Goal: Understand process/instructions: Learn how to perform a task or action

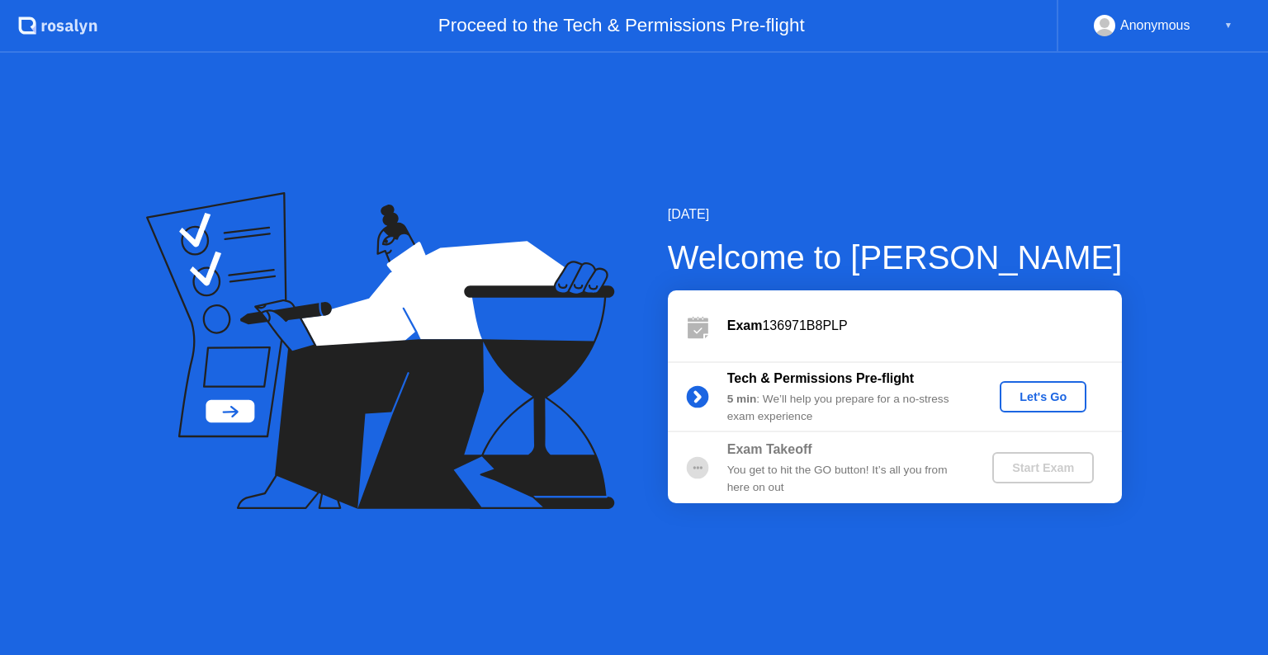
click at [1045, 393] on div "Let's Go" at bounding box center [1042, 396] width 73 height 13
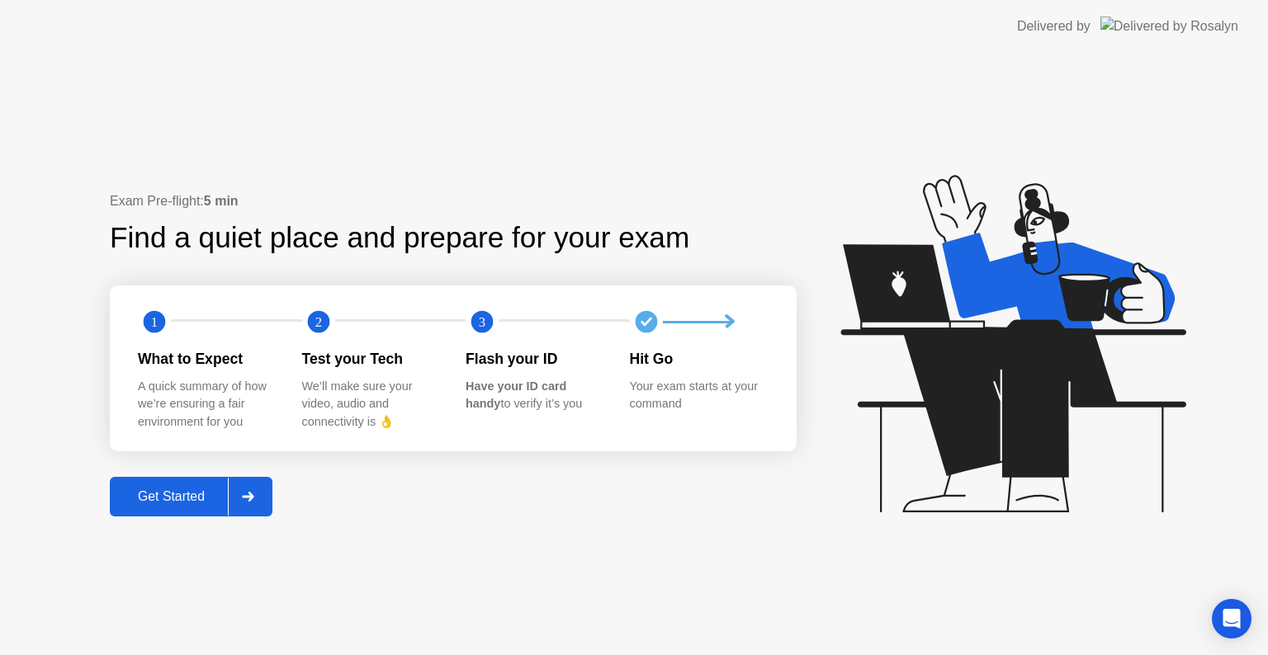
click at [172, 493] on div "Get Started" at bounding box center [171, 496] width 113 height 15
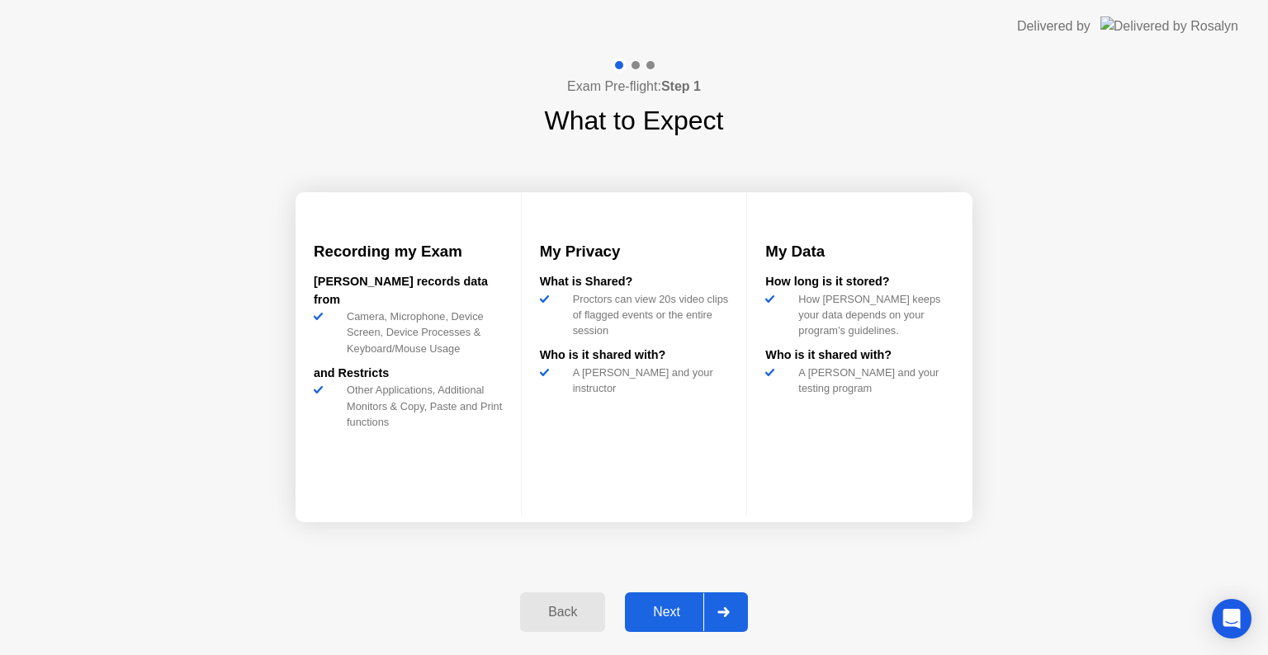
click at [668, 606] on div "Next" at bounding box center [666, 612] width 73 height 15
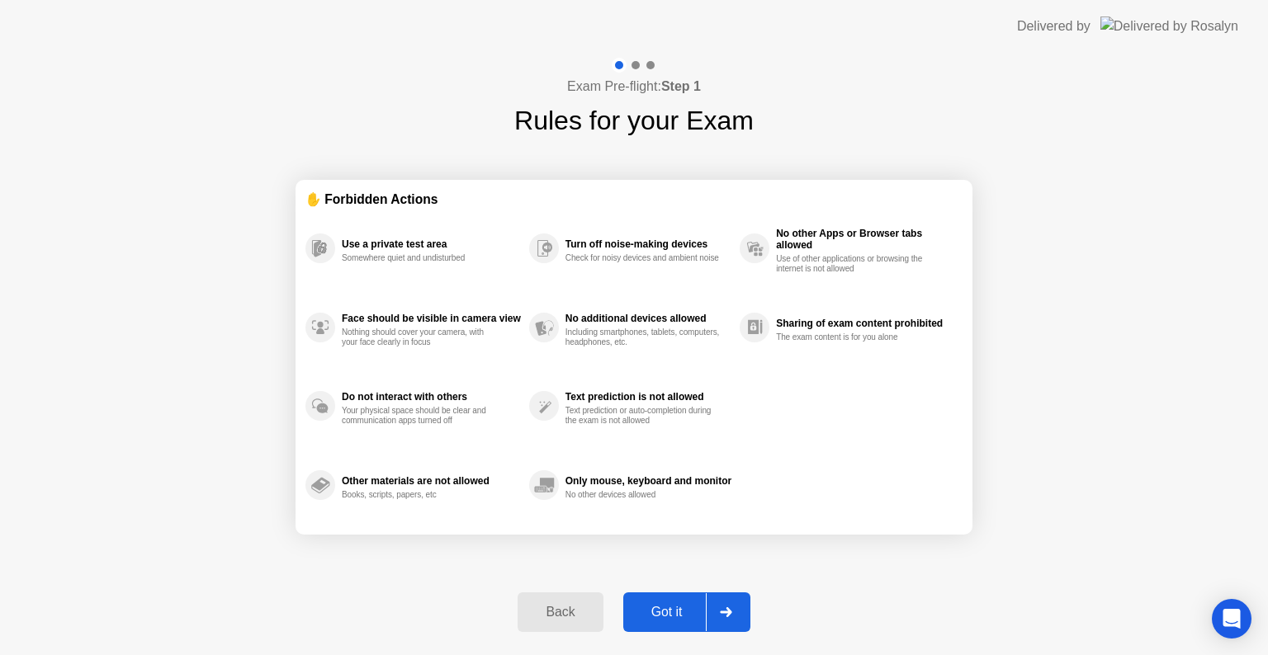
click at [668, 606] on div "Got it" at bounding box center [667, 612] width 78 height 15
select select "**********"
select select "*******"
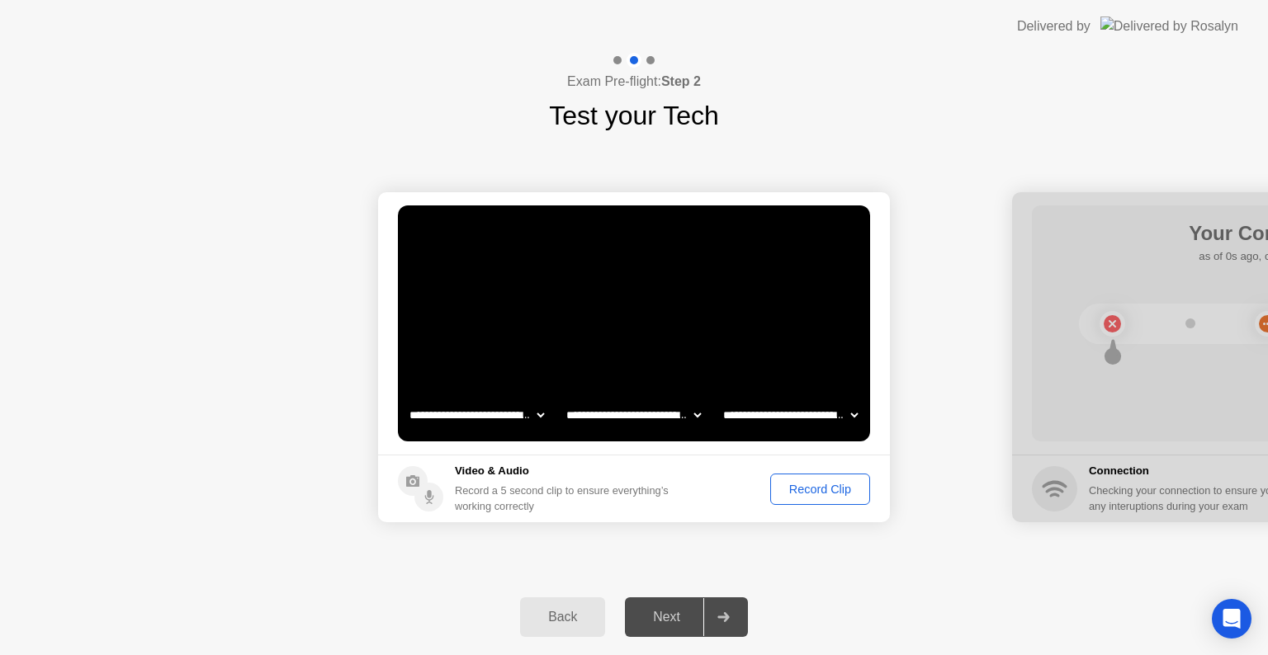
click at [809, 492] on div "Record Clip" at bounding box center [820, 489] width 88 height 13
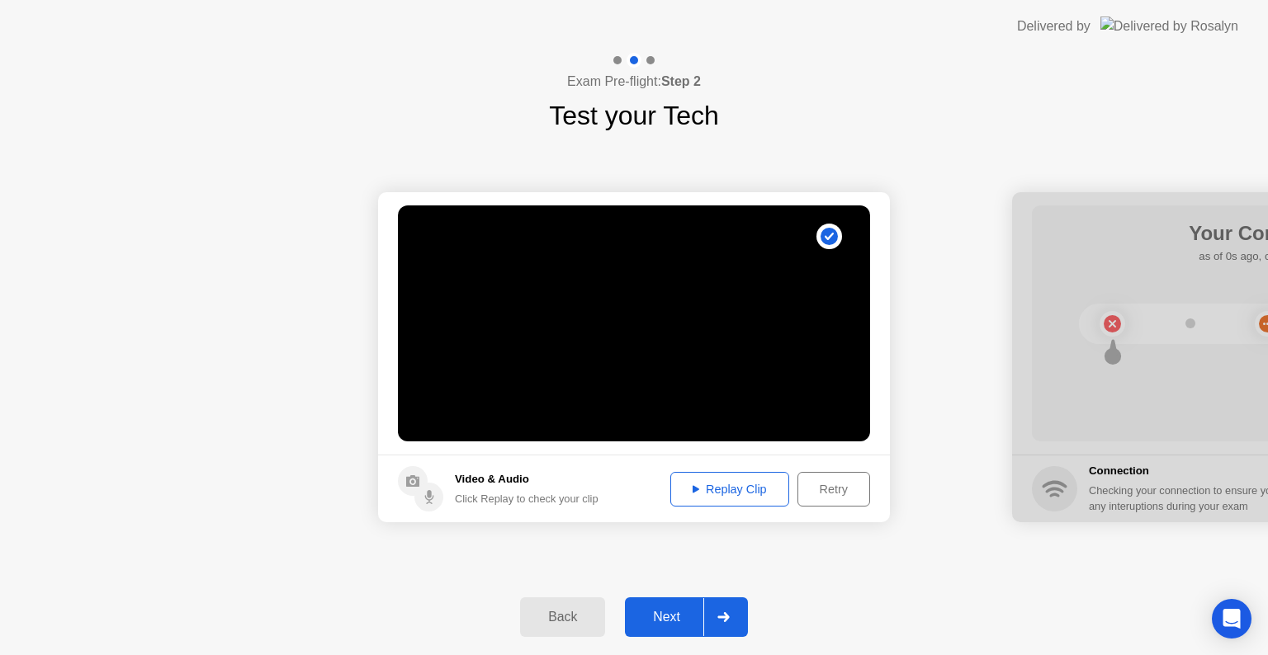
click at [692, 486] on icon at bounding box center [695, 488] width 7 height 7
click at [663, 617] on div "Next" at bounding box center [666, 617] width 73 height 15
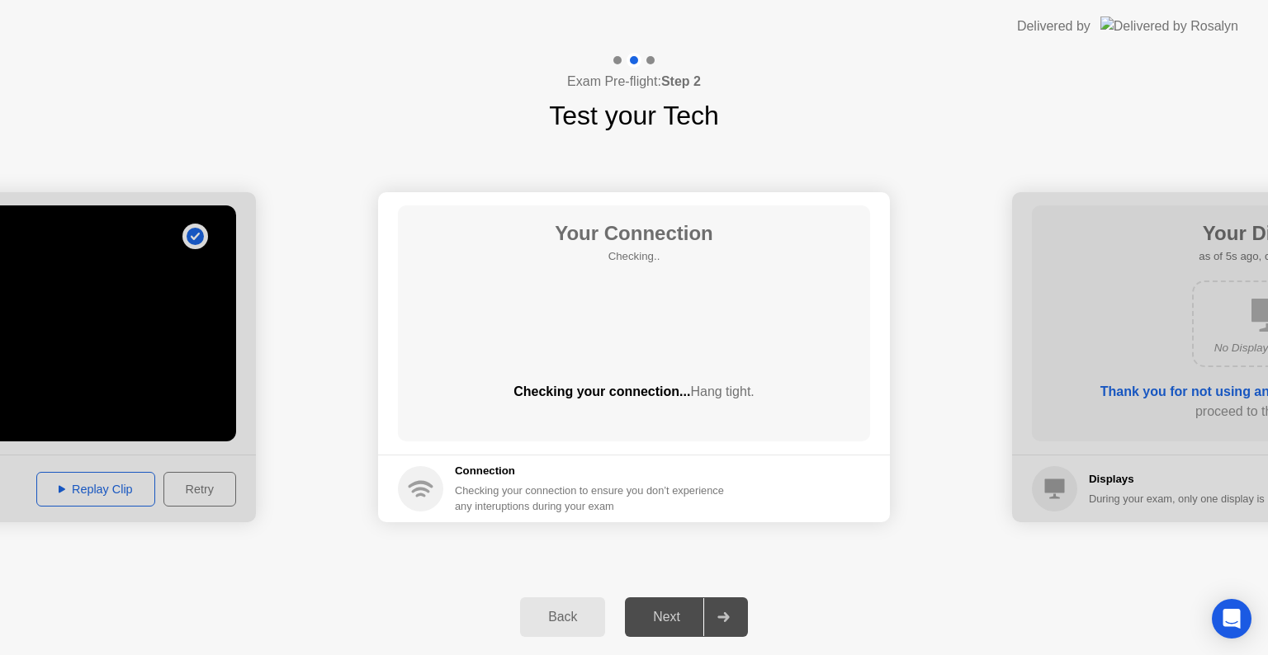
click at [607, 320] on div "Your Connection Checking.. Checking your connection... Hang tight." at bounding box center [634, 323] width 472 height 236
drag, startPoint x: 607, startPoint y: 320, endPoint x: 603, endPoint y: 340, distance: 20.2
click at [603, 340] on div "Your Connection Checking.. Checking your connection... Hang tight." at bounding box center [634, 323] width 472 height 236
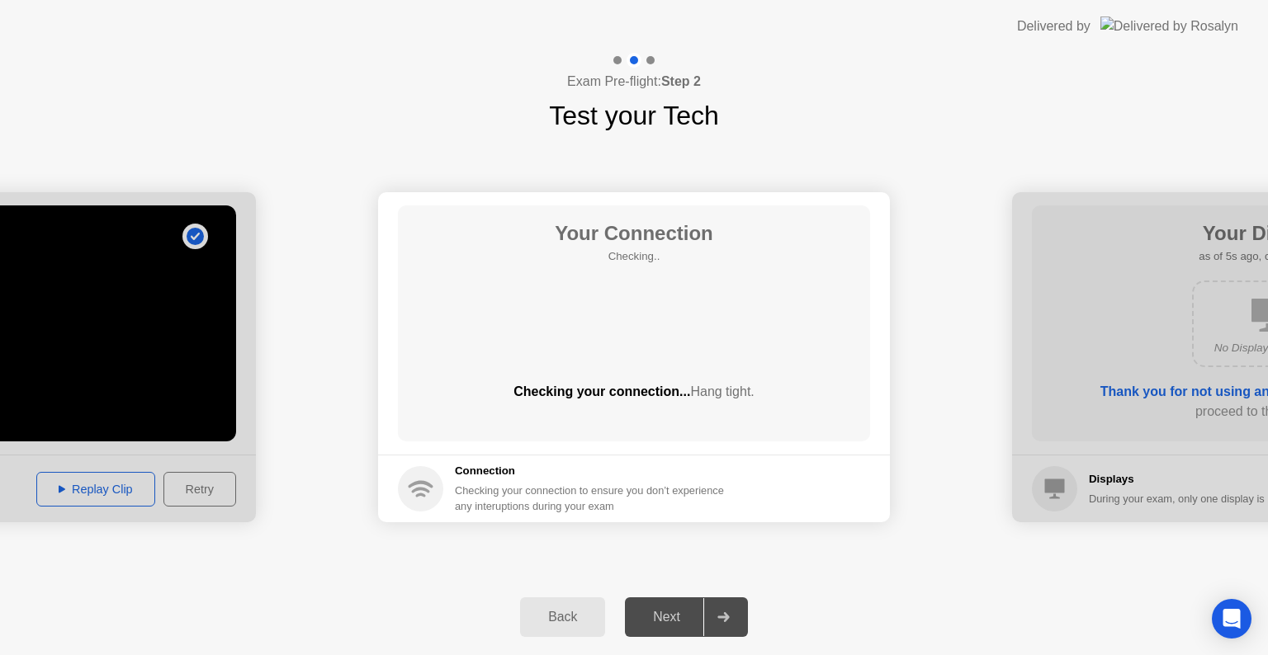
click at [603, 340] on div "Your Connection Checking.. Checking your connection... Hang tight." at bounding box center [634, 323] width 472 height 236
drag, startPoint x: 603, startPoint y: 340, endPoint x: 918, endPoint y: 297, distance: 318.1
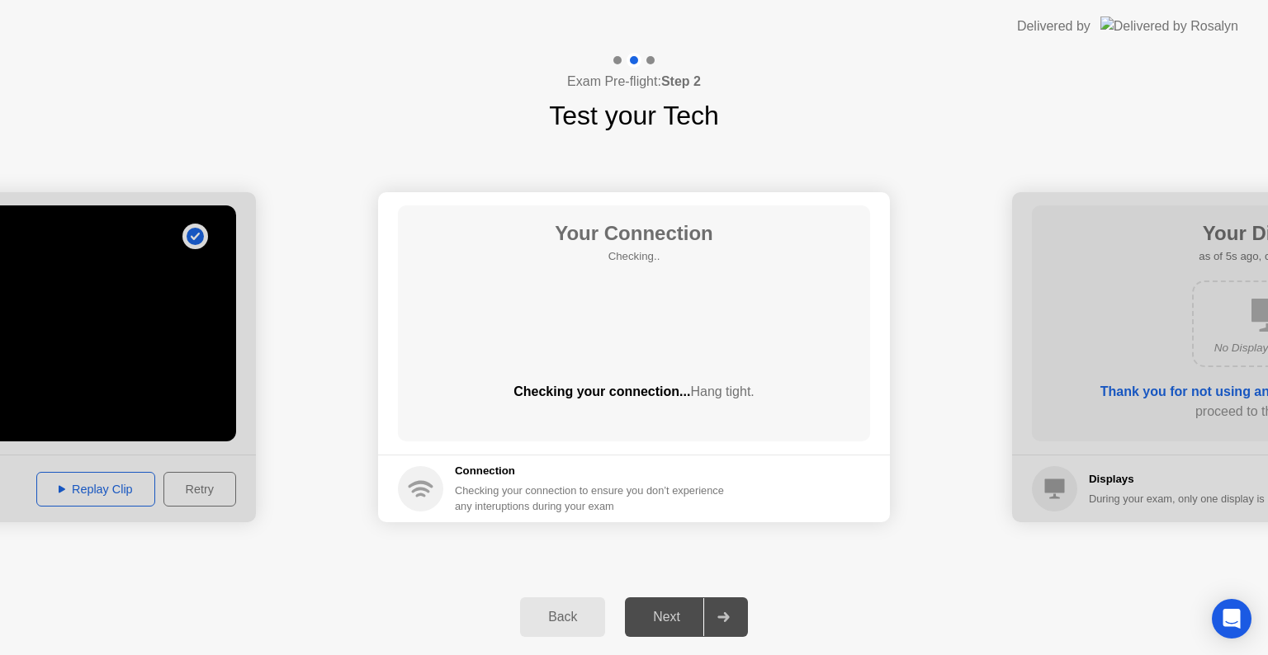
click at [716, 617] on div at bounding box center [723, 617] width 40 height 38
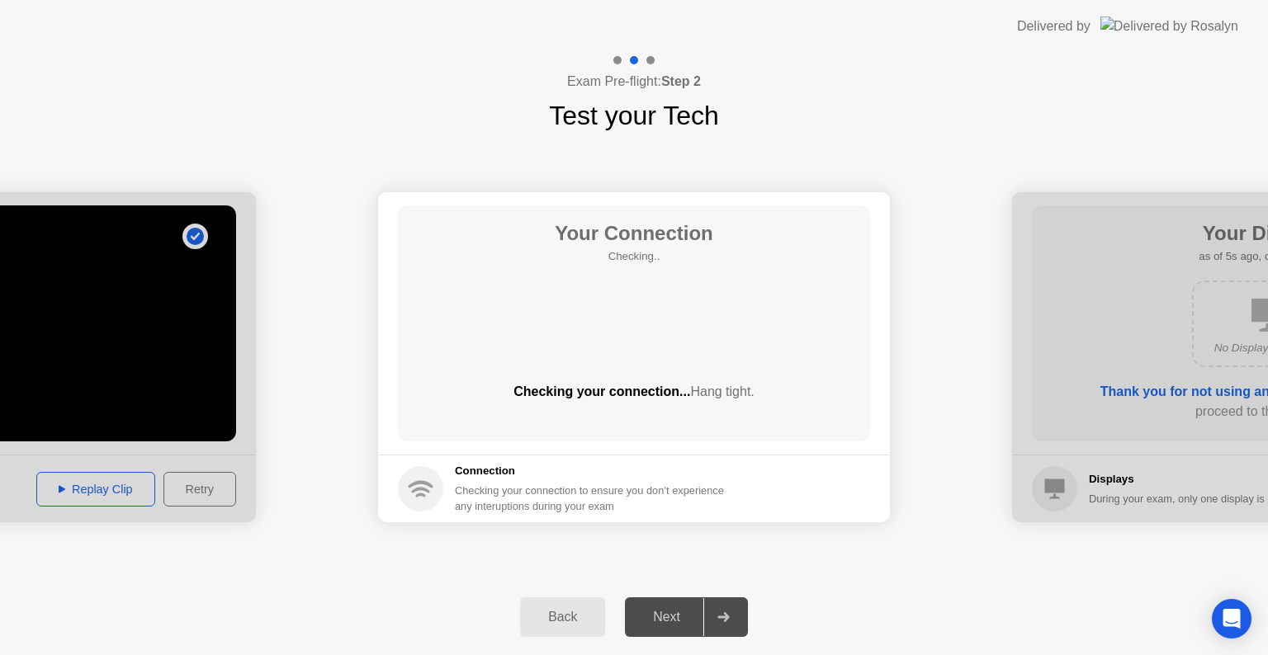
click at [663, 616] on div "Next" at bounding box center [666, 617] width 73 height 15
drag, startPoint x: 791, startPoint y: 572, endPoint x: 559, endPoint y: 616, distance: 236.1
click at [559, 616] on div "**********" at bounding box center [634, 354] width 1268 height 602
click at [559, 616] on div "Back" at bounding box center [562, 617] width 75 height 15
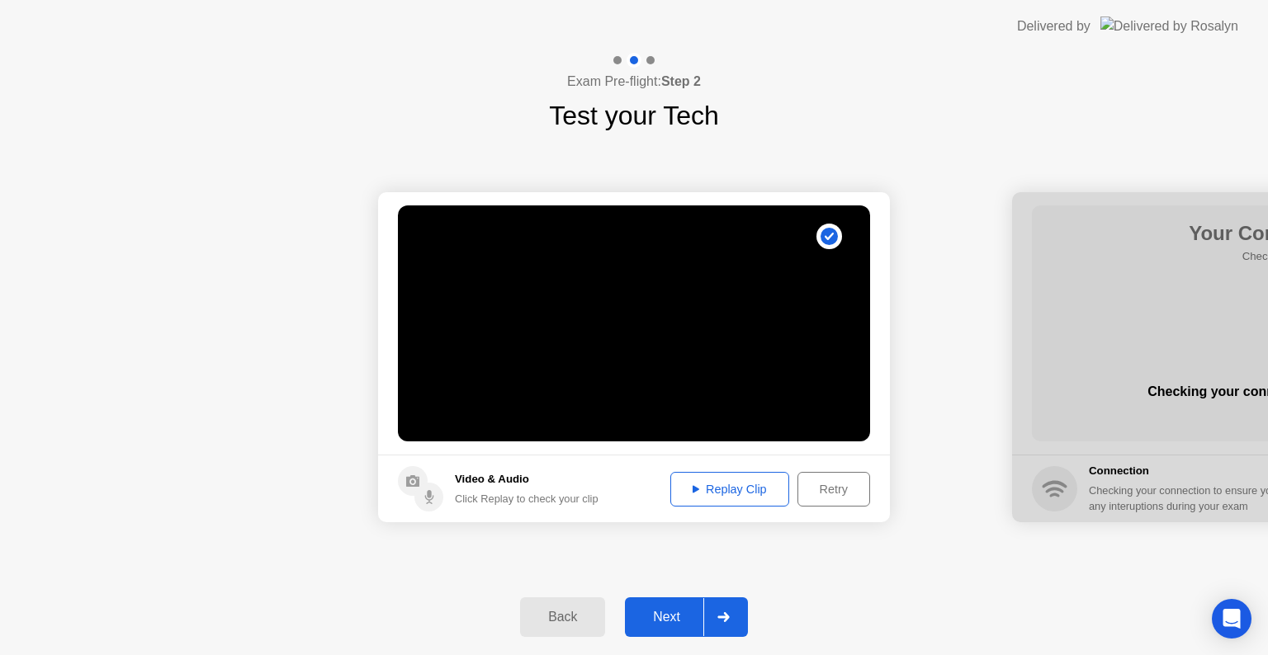
click at [691, 484] on div "Replay Clip" at bounding box center [729, 489] width 107 height 13
click at [662, 614] on div "Next" at bounding box center [666, 617] width 73 height 15
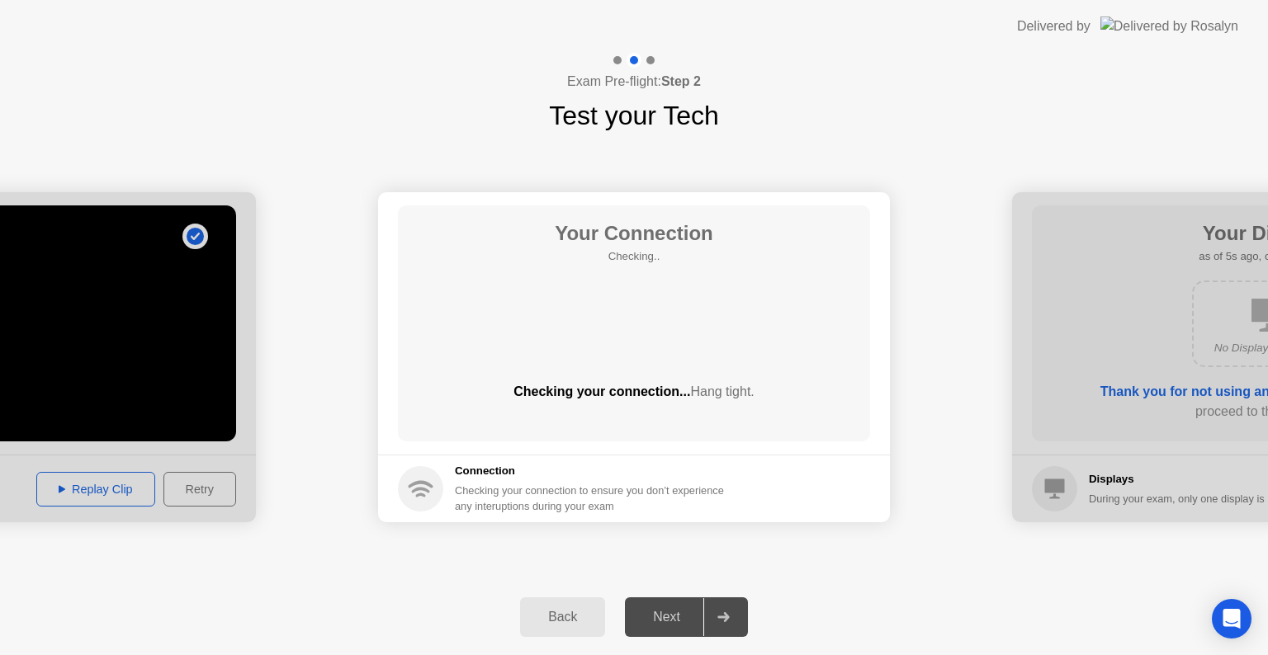
click at [416, 486] on circle at bounding box center [420, 488] width 45 height 45
click at [470, 493] on div "Checking your connection to ensure you don’t experience any interuptions during…" at bounding box center [594, 498] width 279 height 31
click at [615, 410] on div "Checking your connection... Hang tight." at bounding box center [634, 405] width 472 height 46
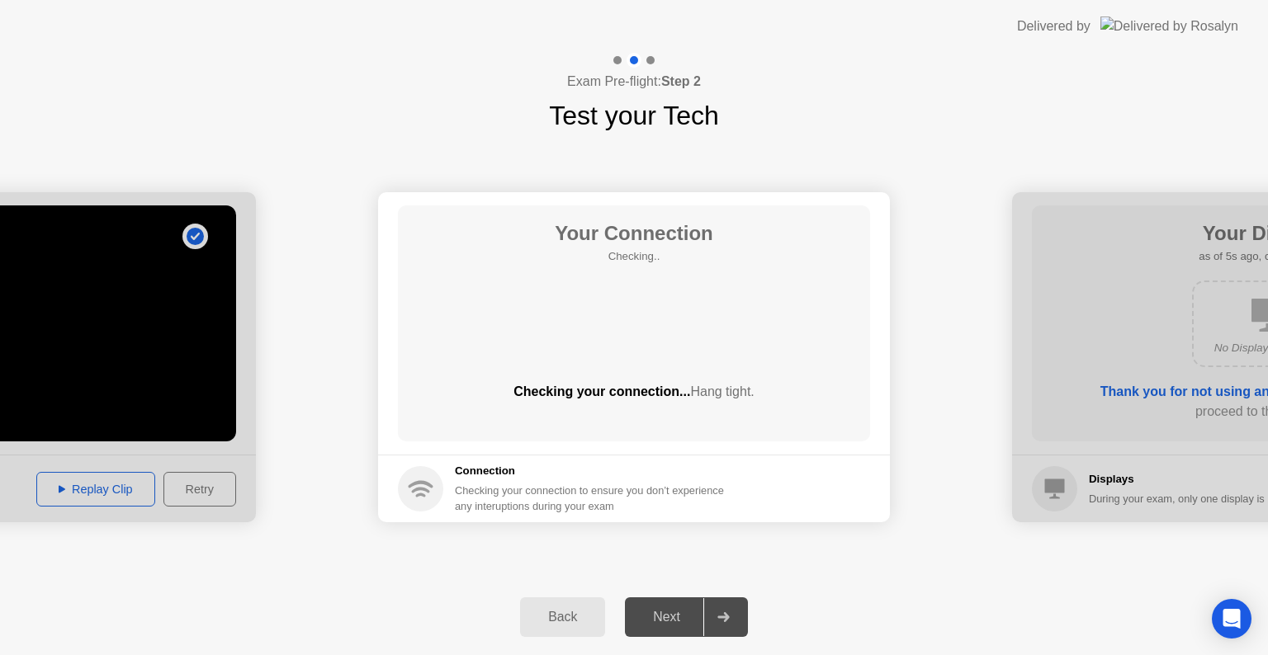
click at [715, 394] on span "Hang tight." at bounding box center [722, 392] width 64 height 14
click at [634, 317] on div "Your Connection Checking.. Checking your connection... Hang tight." at bounding box center [634, 323] width 472 height 236
click at [1172, 357] on div at bounding box center [1268, 357] width 512 height 330
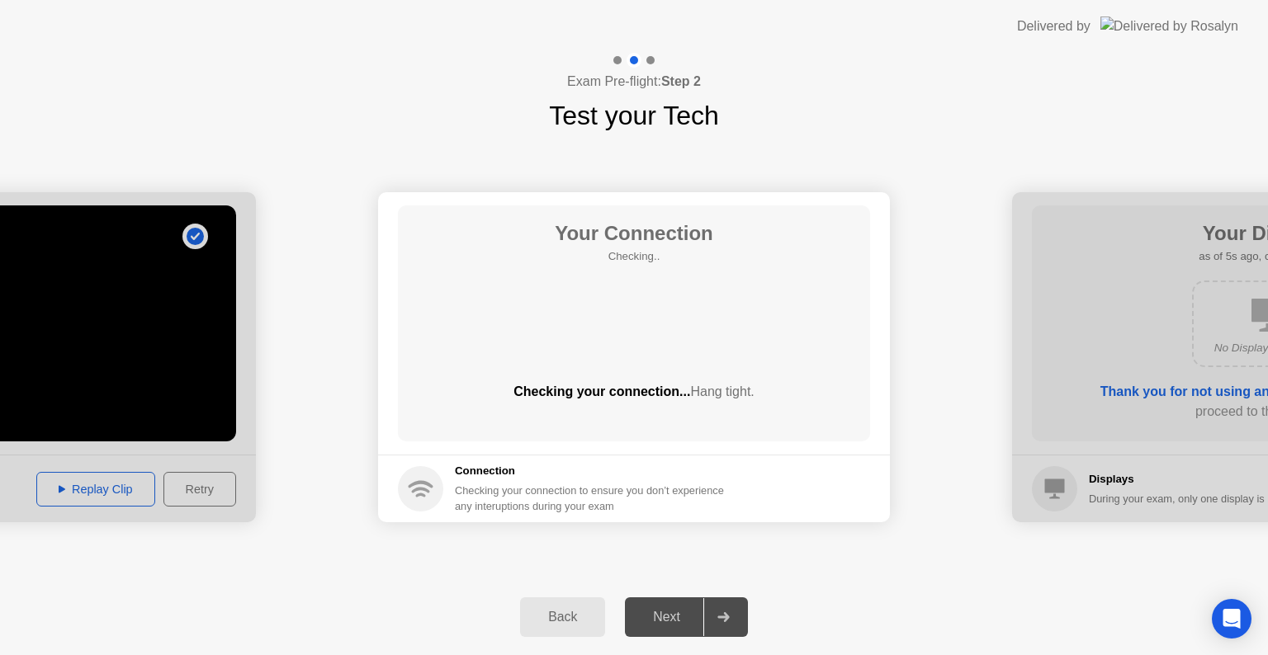
click at [661, 619] on div "Next" at bounding box center [666, 617] width 73 height 15
click at [720, 617] on icon at bounding box center [723, 617] width 12 height 10
click at [564, 621] on div "Back" at bounding box center [562, 617] width 75 height 15
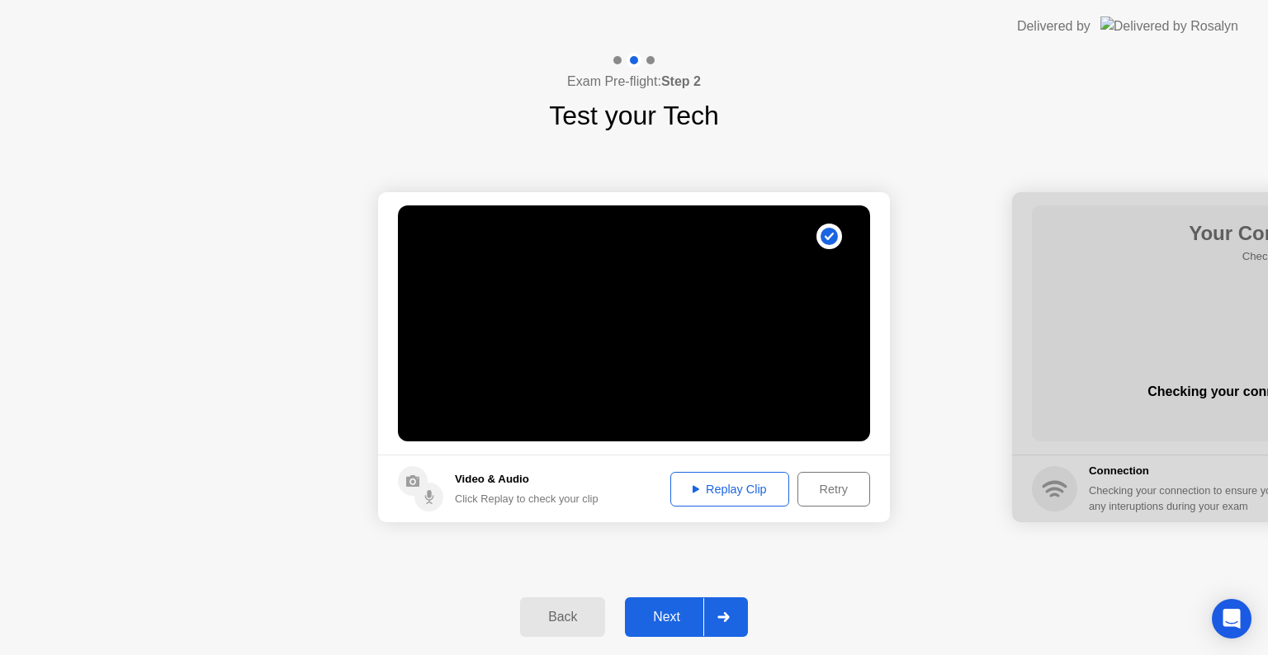
click at [711, 487] on div "Replay Clip" at bounding box center [729, 489] width 107 height 13
click at [725, 617] on icon at bounding box center [723, 617] width 12 height 10
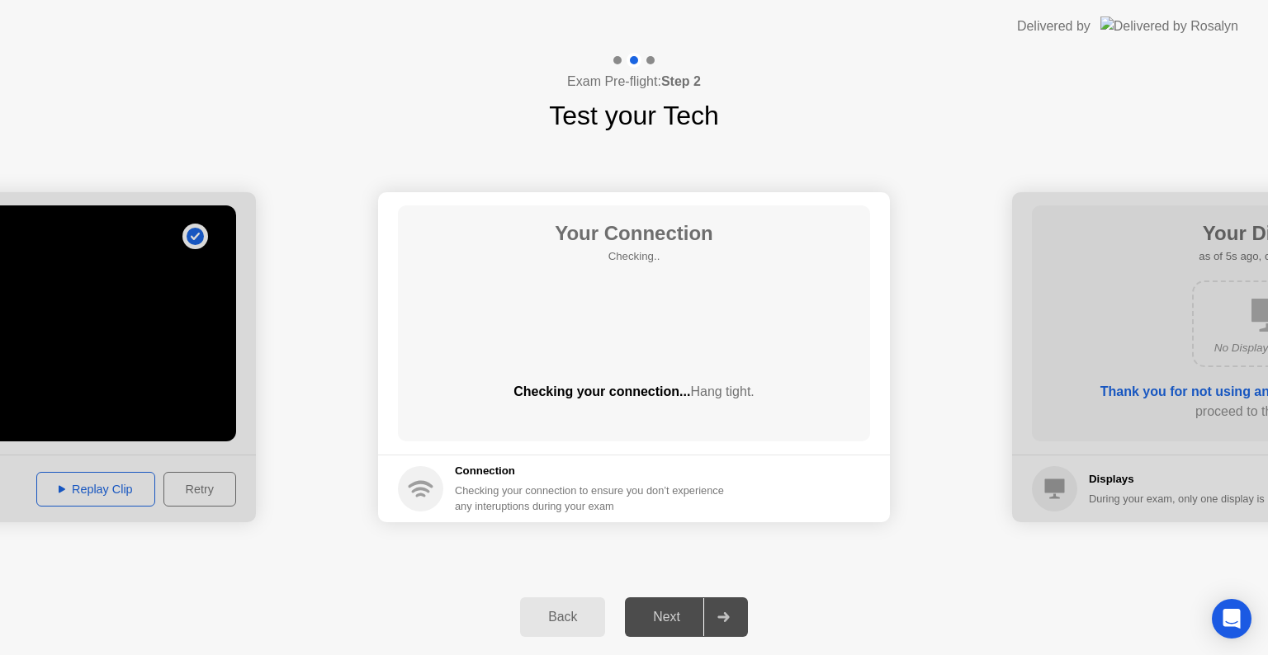
click at [664, 324] on div "Your Connection Checking.. Checking your connection... Hang tight." at bounding box center [634, 323] width 472 height 236
click at [1052, 487] on div at bounding box center [1268, 357] width 512 height 330
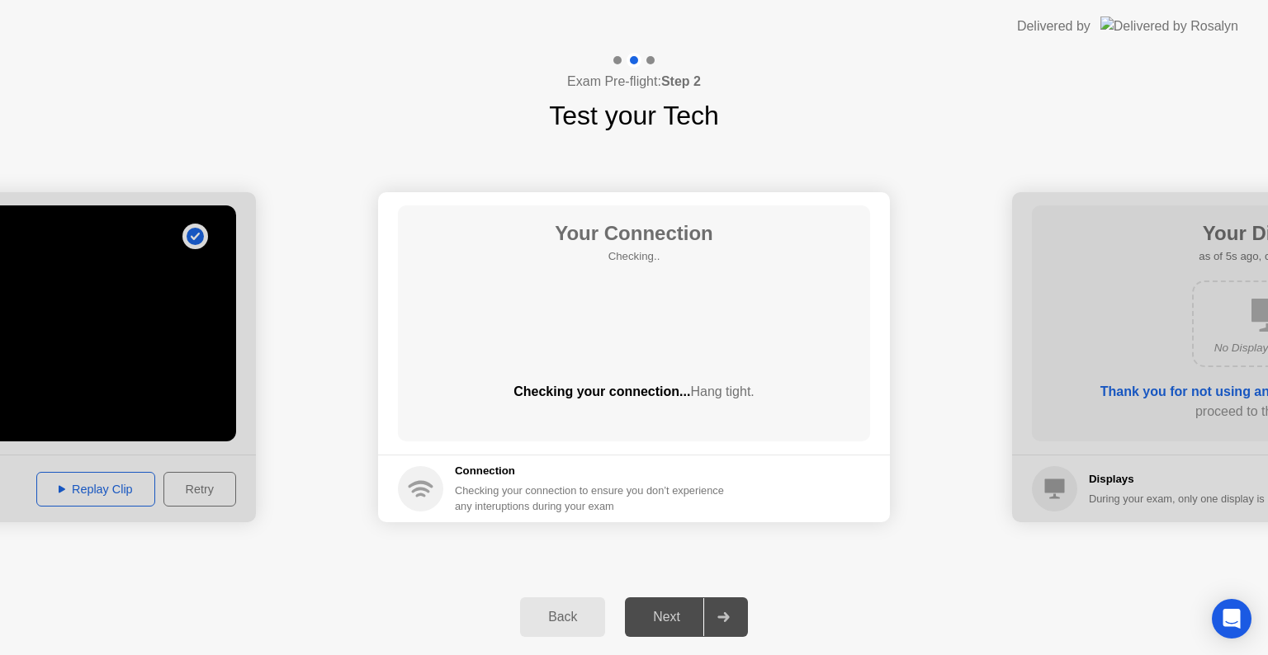
click at [1051, 357] on div at bounding box center [1268, 357] width 512 height 330
drag, startPoint x: 1228, startPoint y: 624, endPoint x: 1224, endPoint y: 610, distance: 14.6
click at [1224, 610] on icon "Open Intercom Messenger" at bounding box center [1231, 618] width 21 height 21
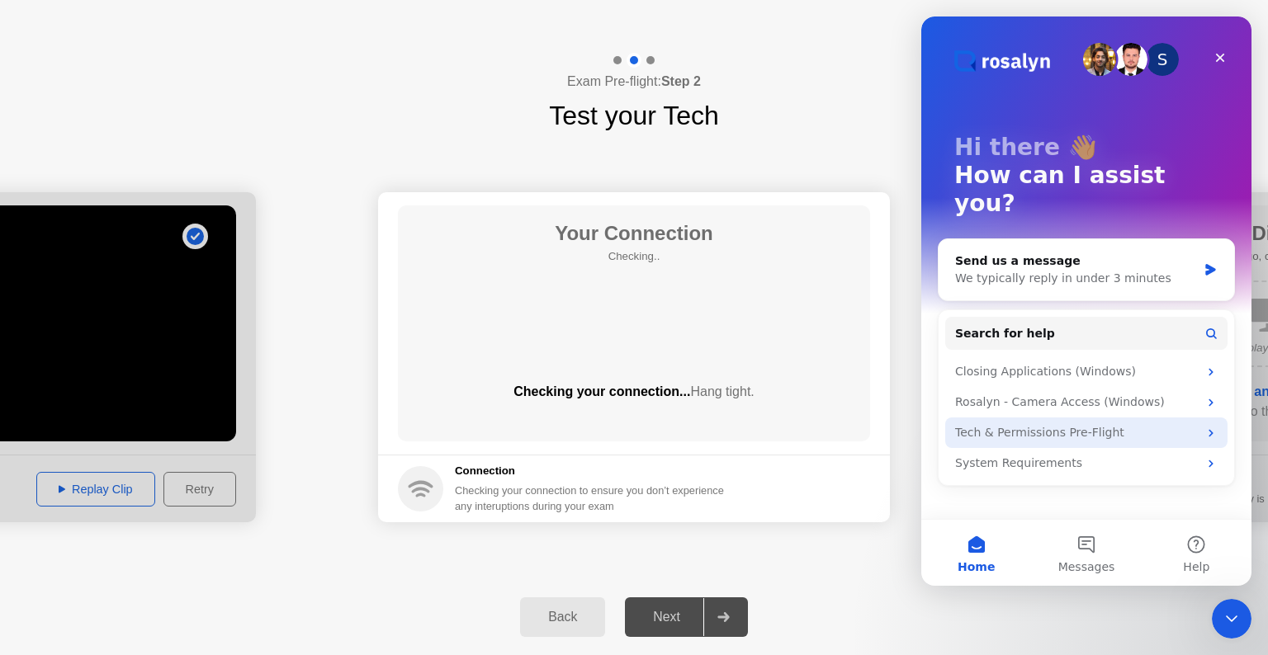
click at [1208, 429] on icon "Intercom messenger" at bounding box center [1210, 432] width 4 height 7
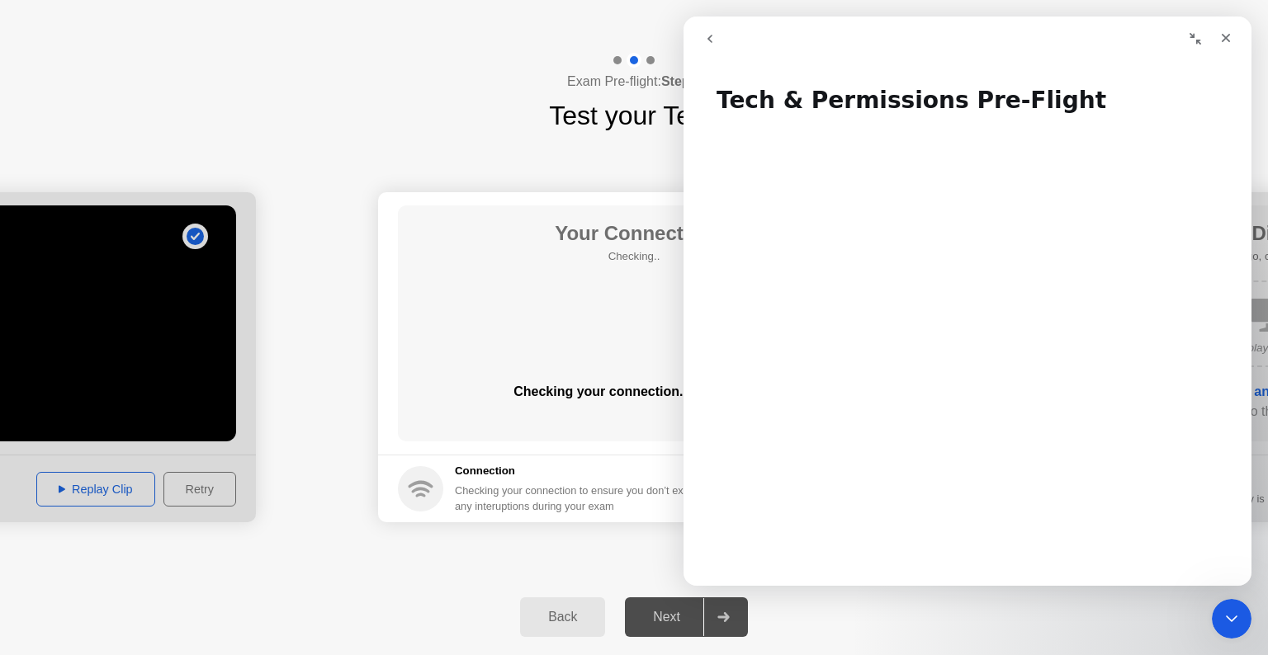
click at [1122, 86] on h1 "Tech & Permissions Pre-Flight" at bounding box center [967, 94] width 568 height 50
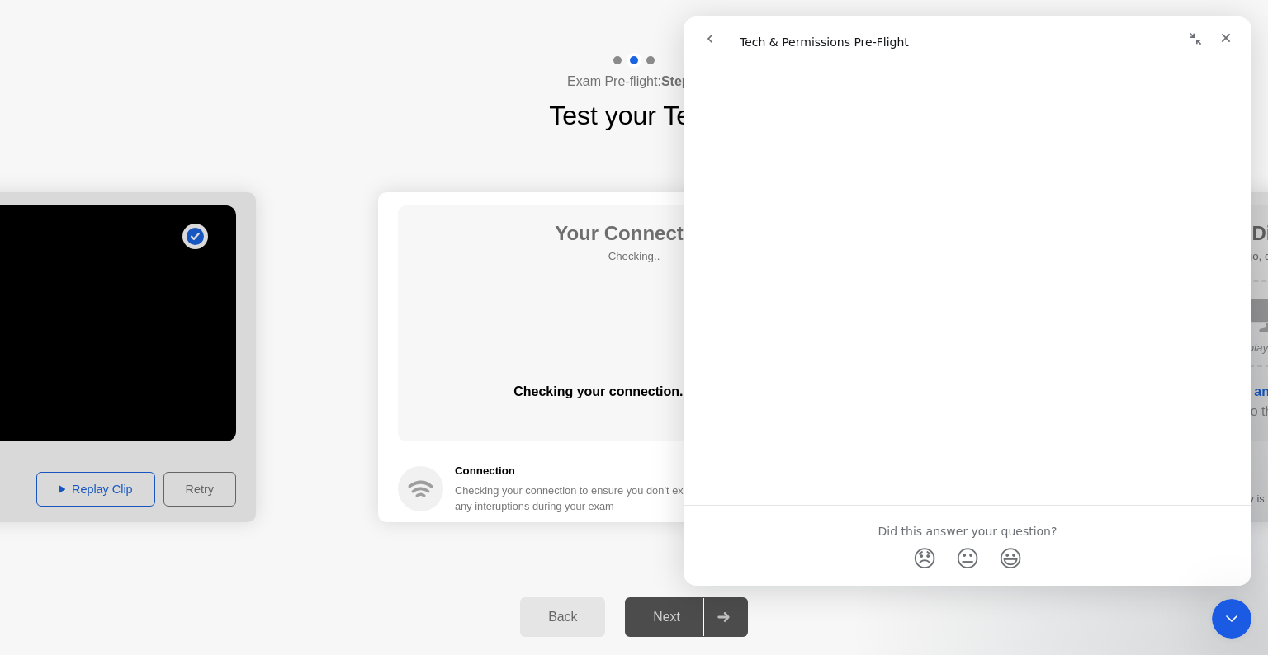
scroll to position [2622, 0]
drag, startPoint x: 1248, startPoint y: 371, endPoint x: 1950, endPoint y: 637, distance: 751.2
click at [1225, 36] on icon "Close" at bounding box center [1225, 38] width 9 height 9
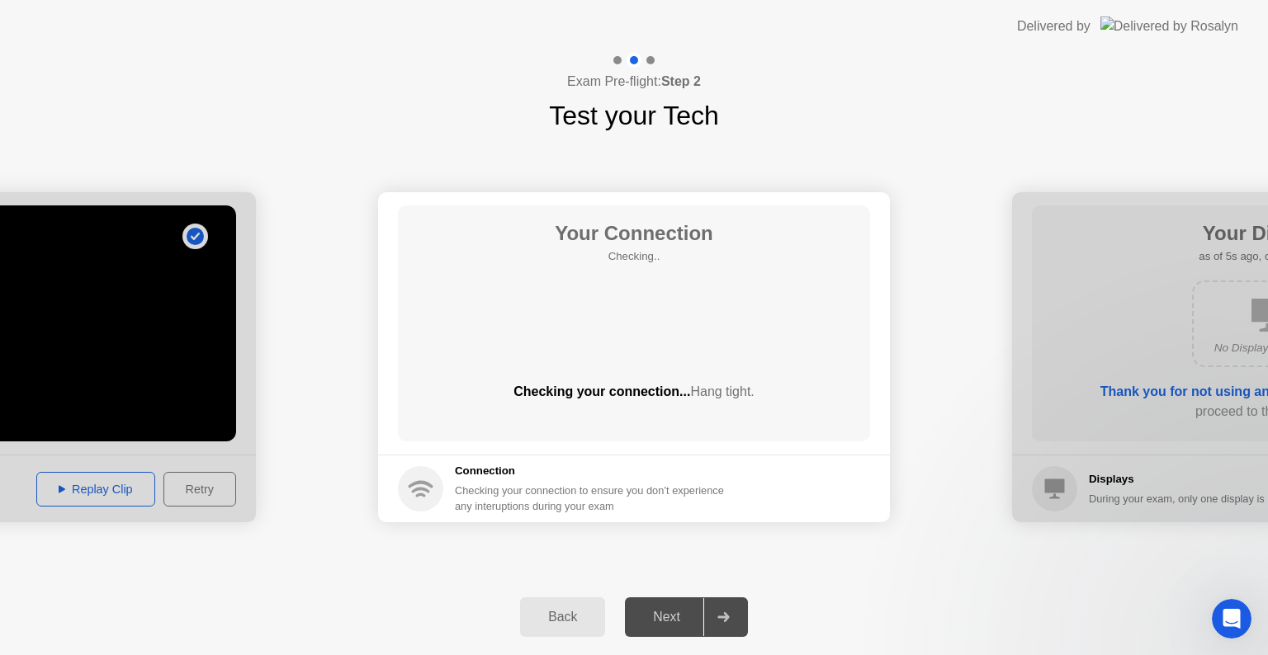
scroll to position [0, 0]
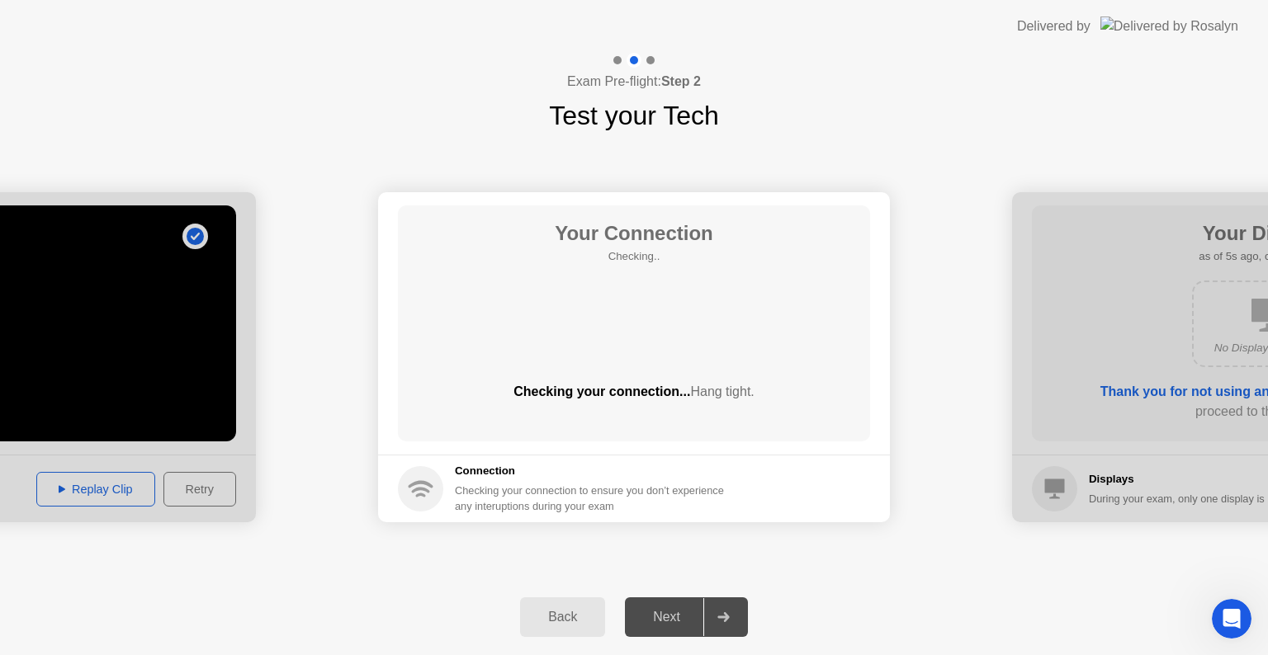
click at [656, 307] on div "Your Connection Checking.. Checking your connection... Hang tight." at bounding box center [634, 323] width 472 height 236
click at [670, 621] on div "Next" at bounding box center [666, 617] width 73 height 15
click at [733, 614] on div at bounding box center [723, 617] width 40 height 38
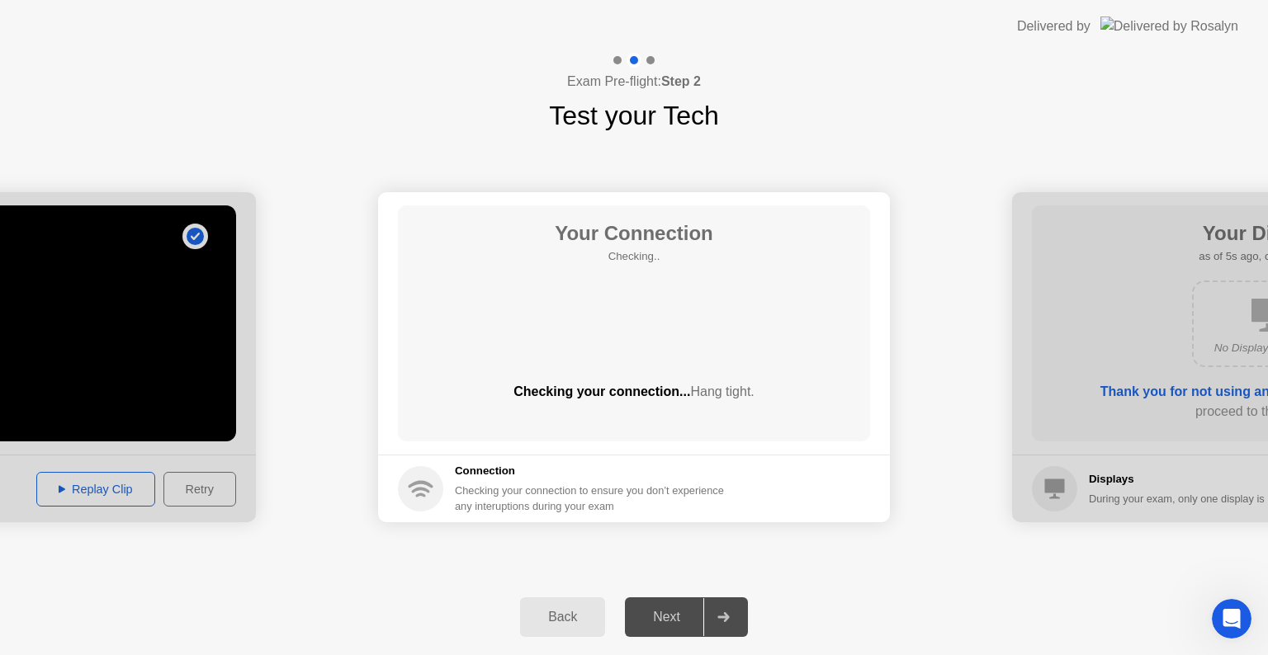
click at [733, 614] on div at bounding box center [723, 617] width 40 height 38
click at [1040, 497] on div at bounding box center [1268, 357] width 512 height 330
click at [1071, 342] on div at bounding box center [1268, 357] width 512 height 330
click at [867, 371] on div "Your Connection Checking.. Checking your connection... Hang tight." at bounding box center [634, 323] width 472 height 236
click at [858, 597] on div "Back Next" at bounding box center [634, 617] width 1268 height 76
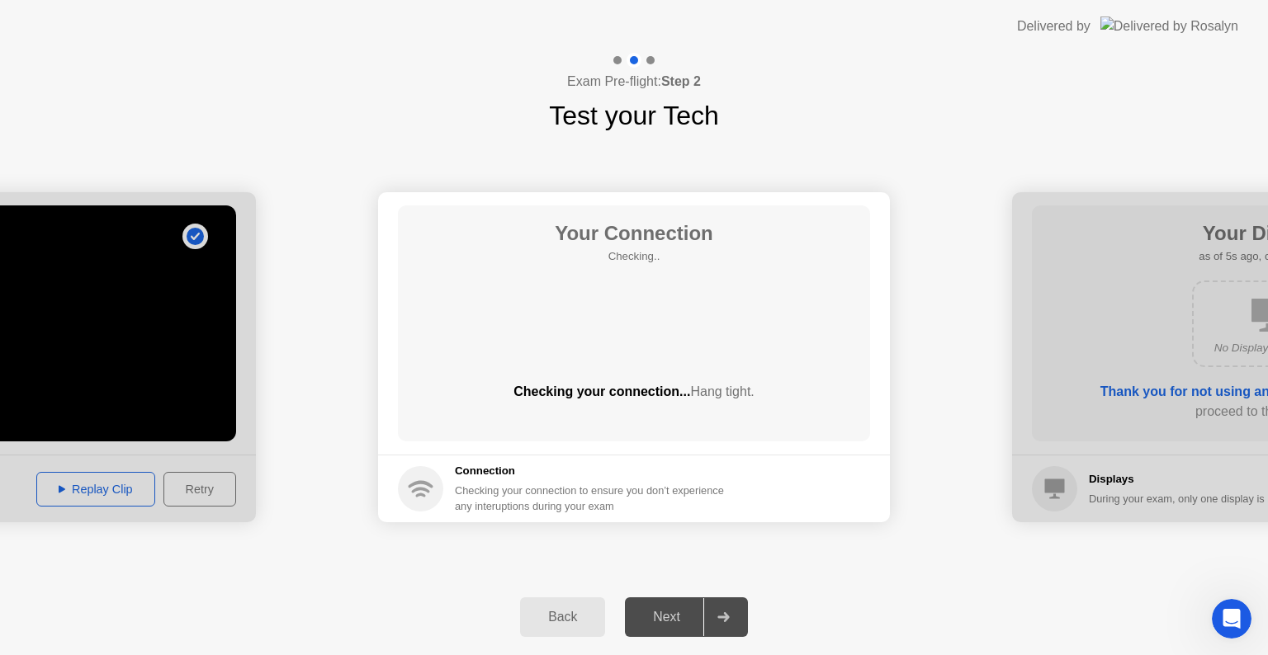
click at [1136, 371] on div at bounding box center [1268, 357] width 512 height 330
click at [1164, 373] on div at bounding box center [1268, 357] width 512 height 330
click at [663, 619] on div "Next" at bounding box center [666, 617] width 73 height 15
click at [718, 626] on div at bounding box center [723, 617] width 40 height 38
click at [531, 489] on div "Checking your connection to ensure you don’t experience any interuptions during…" at bounding box center [594, 498] width 279 height 31
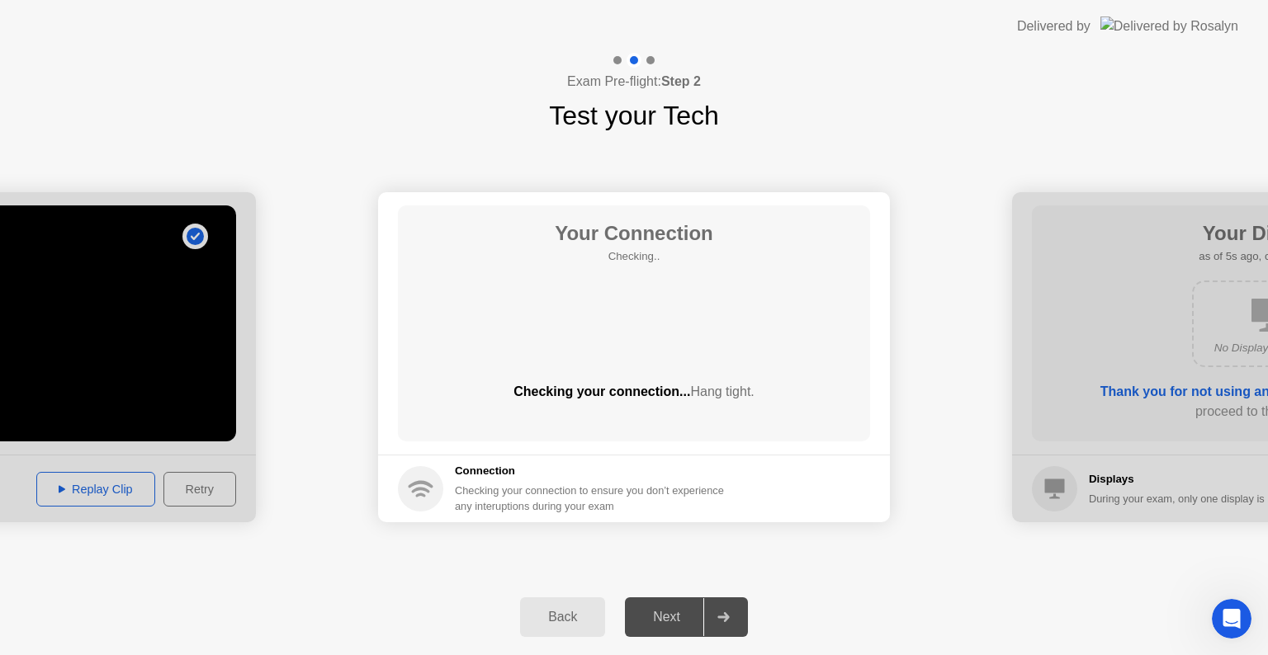
click at [580, 351] on div "Your Connection Checking.. Checking your connection... Hang tight." at bounding box center [634, 323] width 472 height 236
click at [589, 614] on div "Back" at bounding box center [562, 617] width 75 height 15
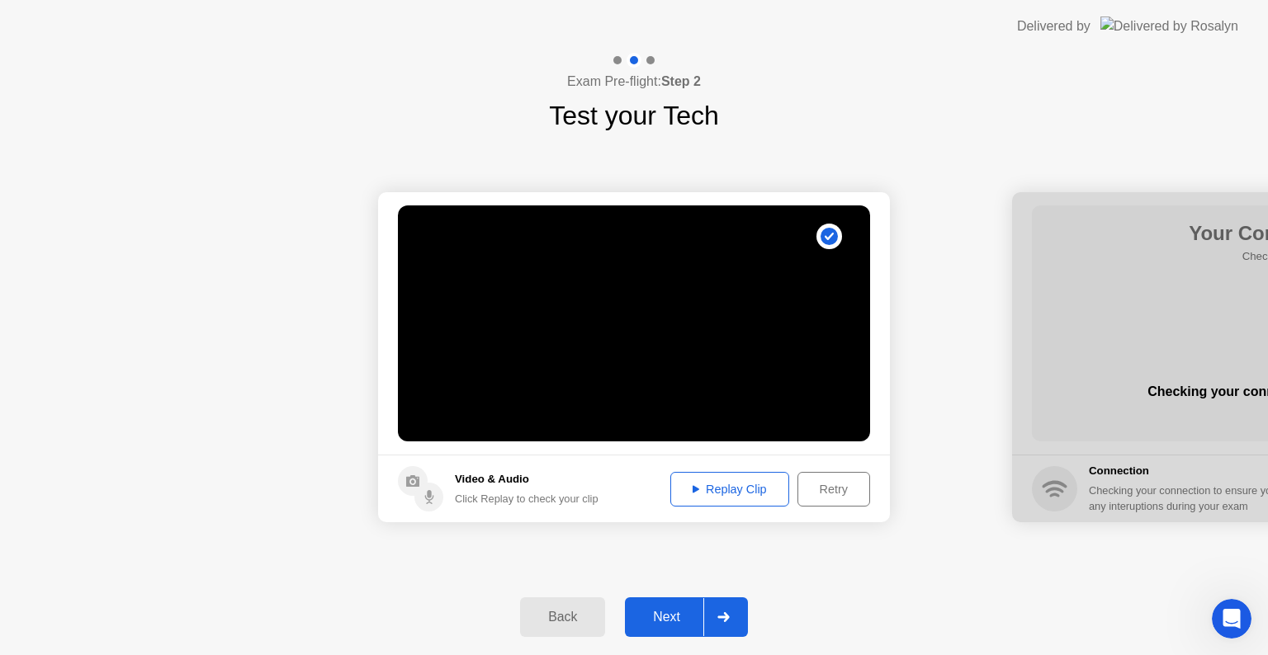
click at [668, 611] on div "Next" at bounding box center [666, 617] width 73 height 15
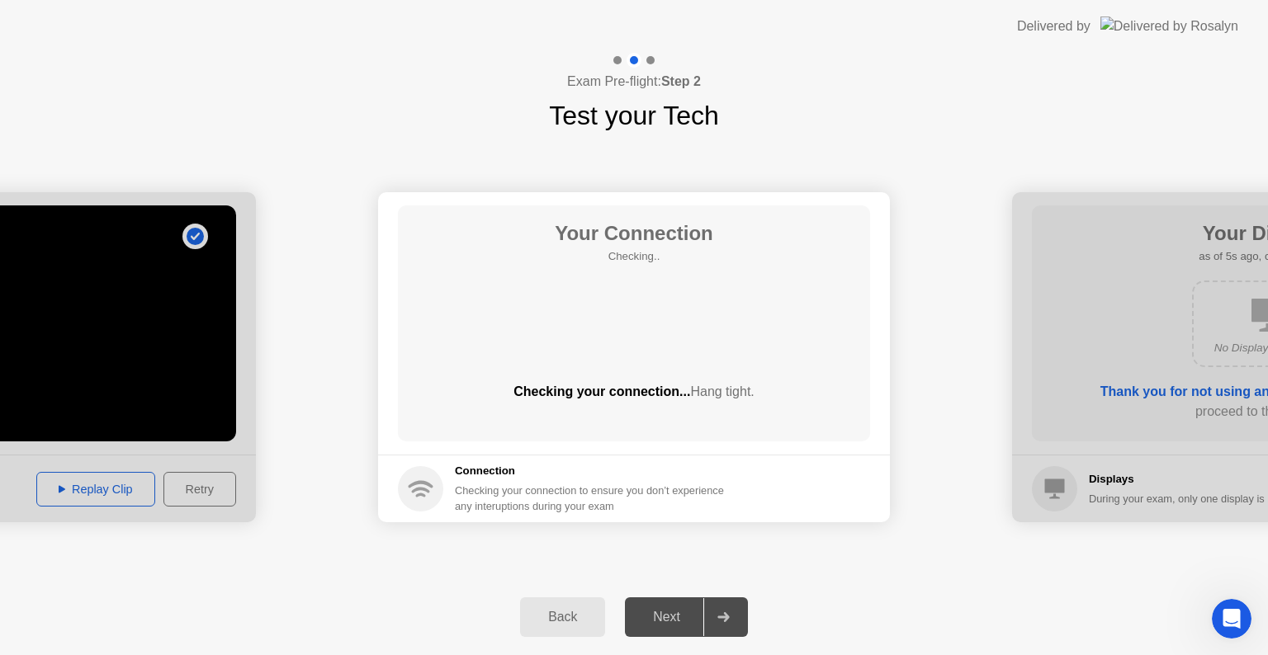
click at [668, 611] on div "Next" at bounding box center [666, 617] width 73 height 15
click at [667, 365] on div "Your Connection Checking.. Checking your connection... Hang tight." at bounding box center [634, 323] width 472 height 236
click at [713, 394] on span "Hang tight." at bounding box center [722, 392] width 64 height 14
